Goal: Navigation & Orientation: Find specific page/section

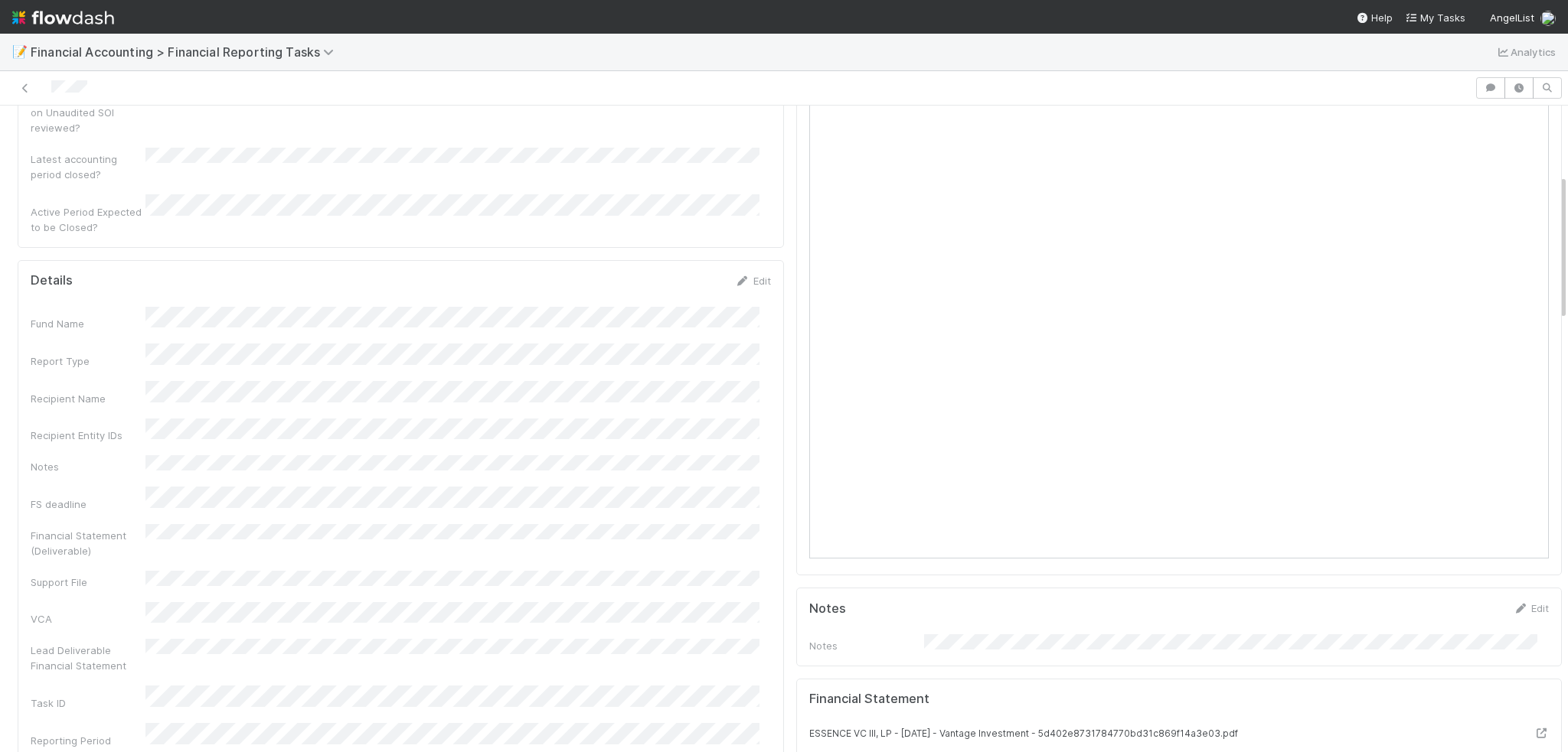
scroll to position [306, 0]
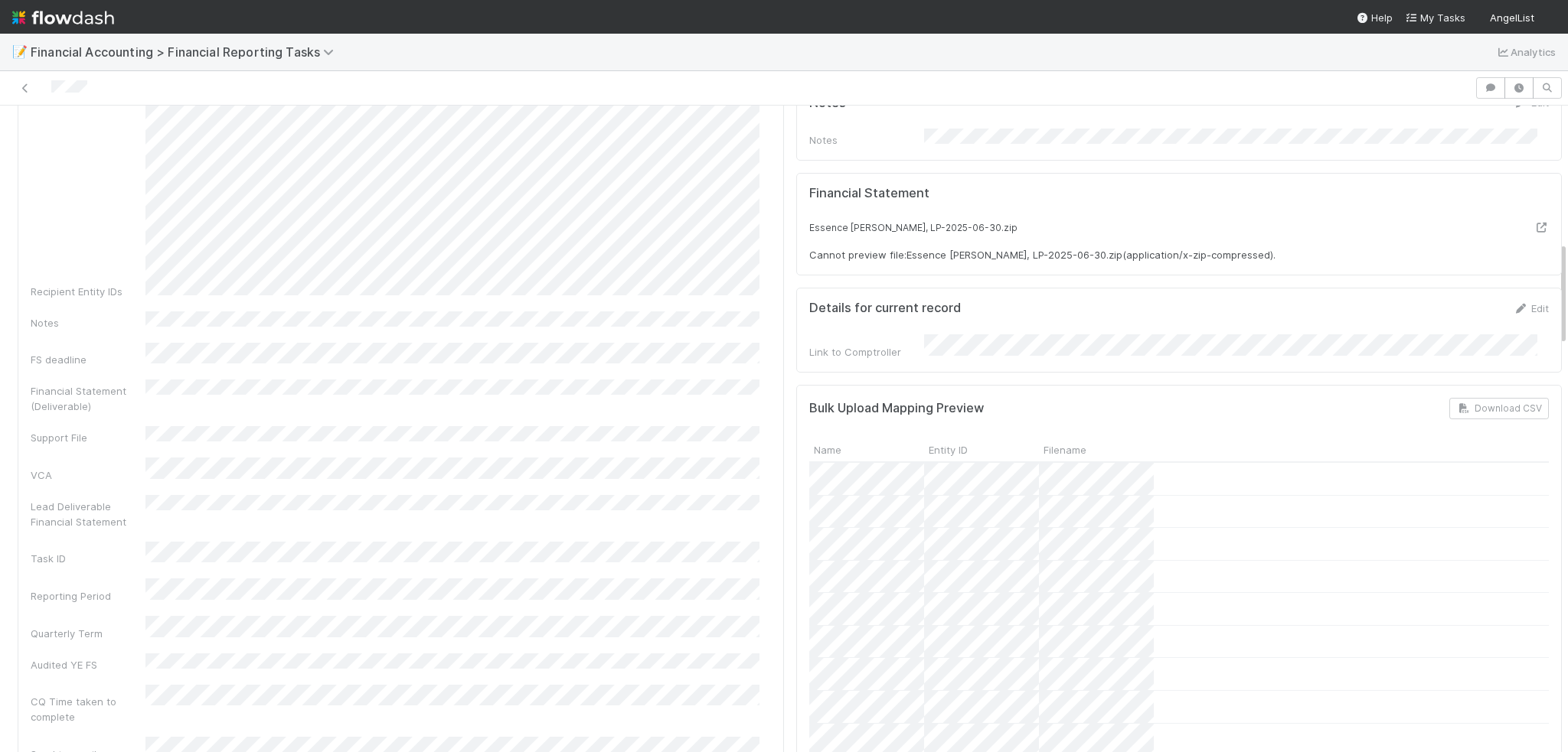
scroll to position [842, 0]
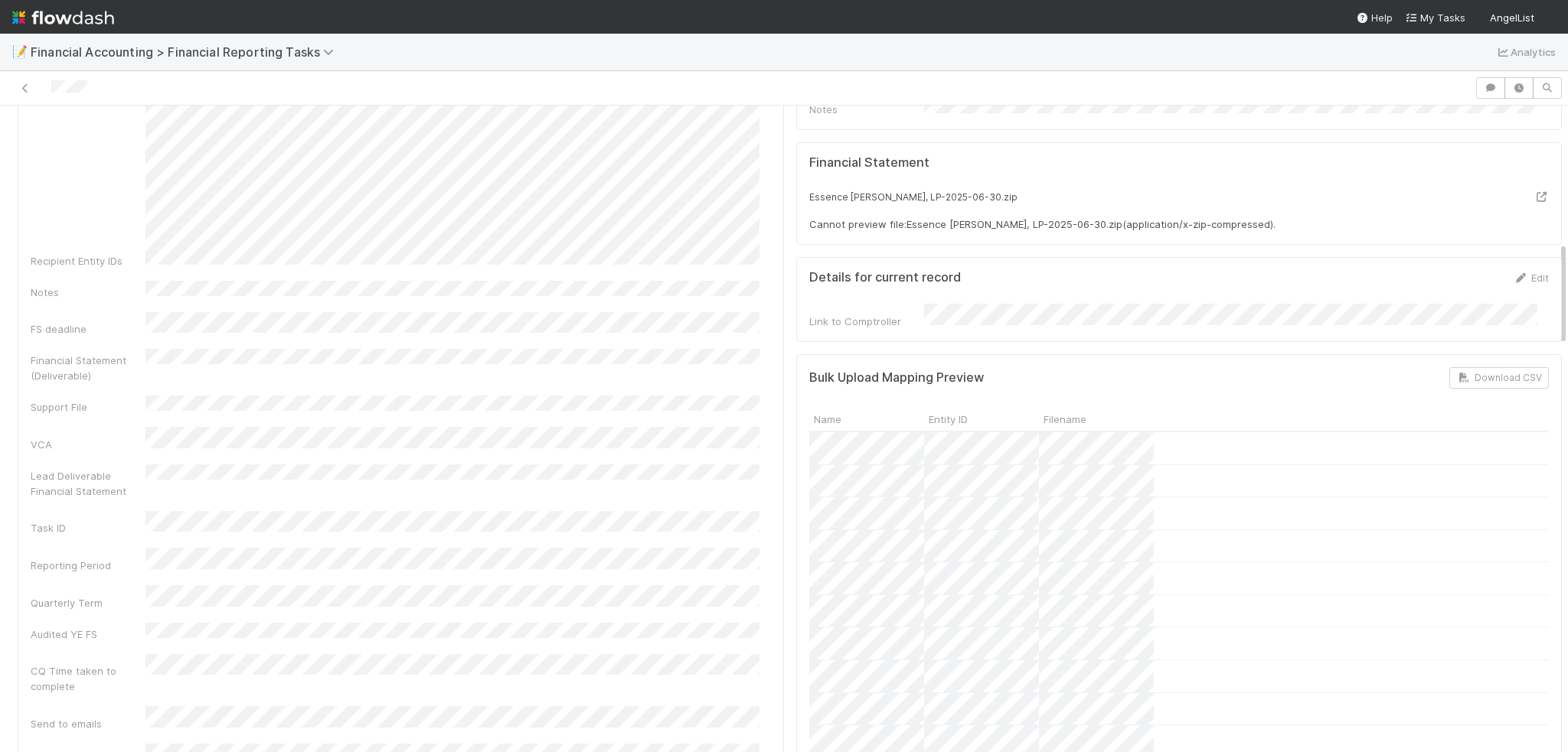
drag, startPoint x: 258, startPoint y: 224, endPoint x: 284, endPoint y: 254, distance: 39.7
click at [258, 224] on div "Fund Name Report Type Recipient Name Recipient Entity IDs Notes FS deadline Fin…" at bounding box center [400, 620] width 740 height 1743
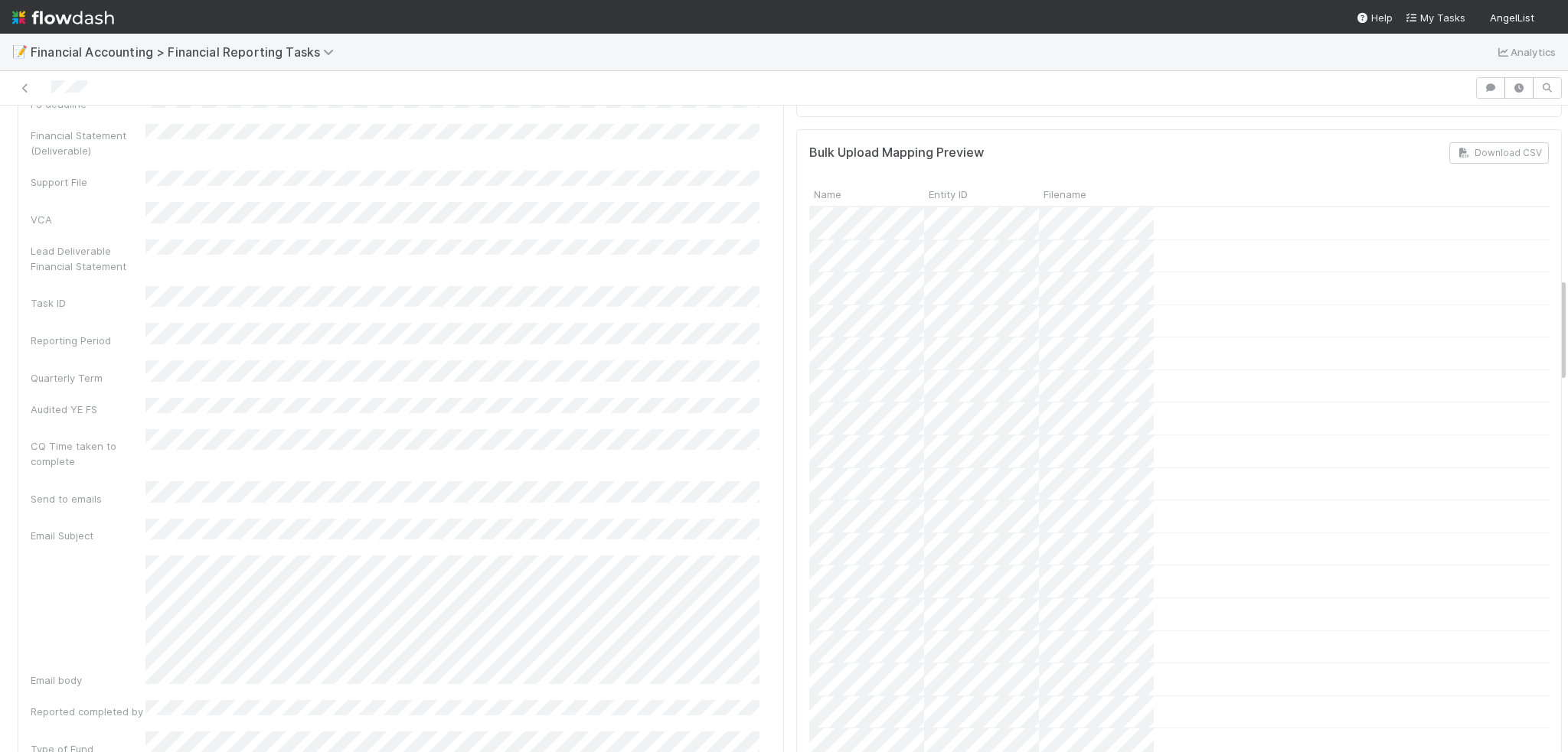
scroll to position [1224, 0]
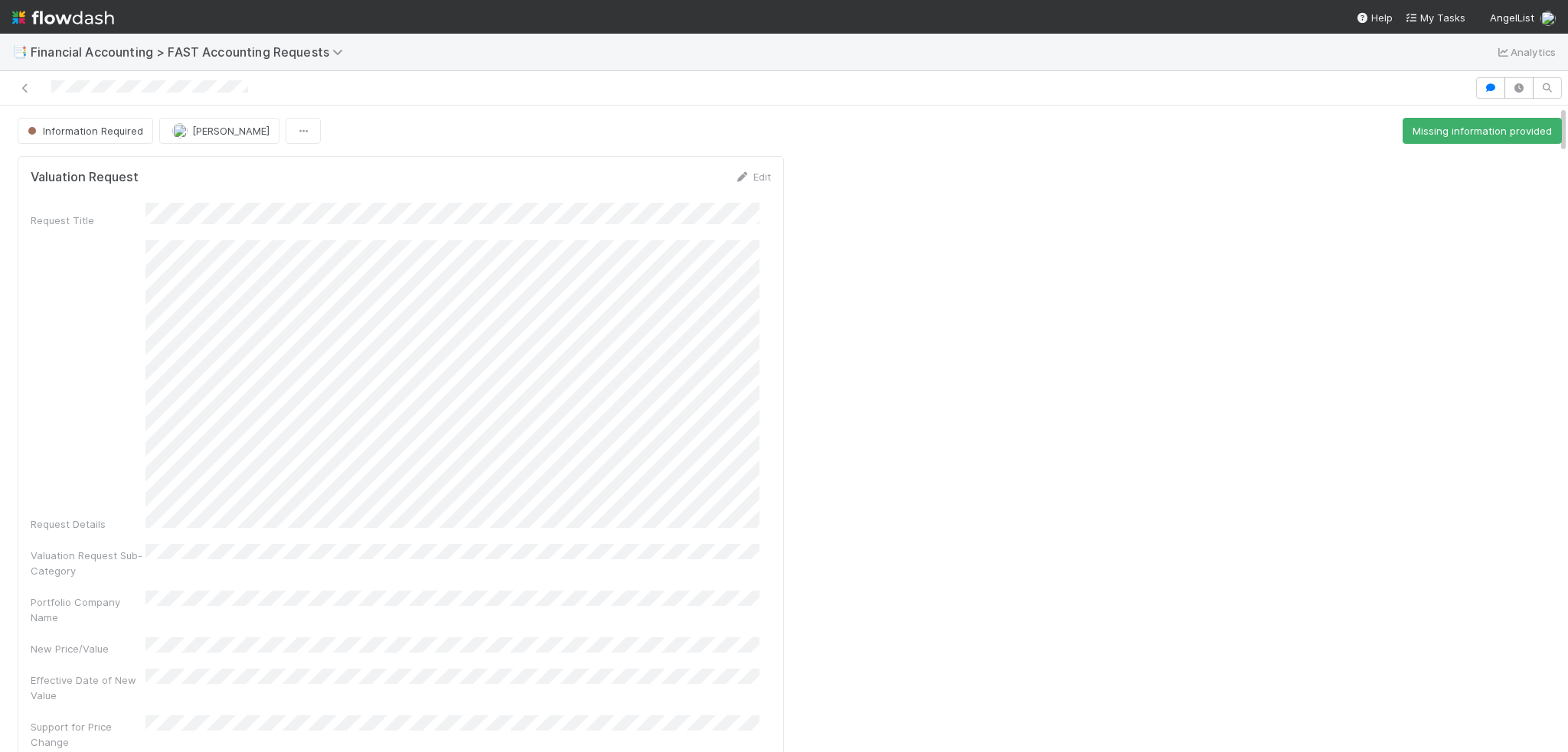
click at [903, 54] on div "📑 Financial Accounting > FAST Accounting Requests Analytics" at bounding box center [784, 52] width 1568 height 37
